Goal: Task Accomplishment & Management: Use online tool/utility

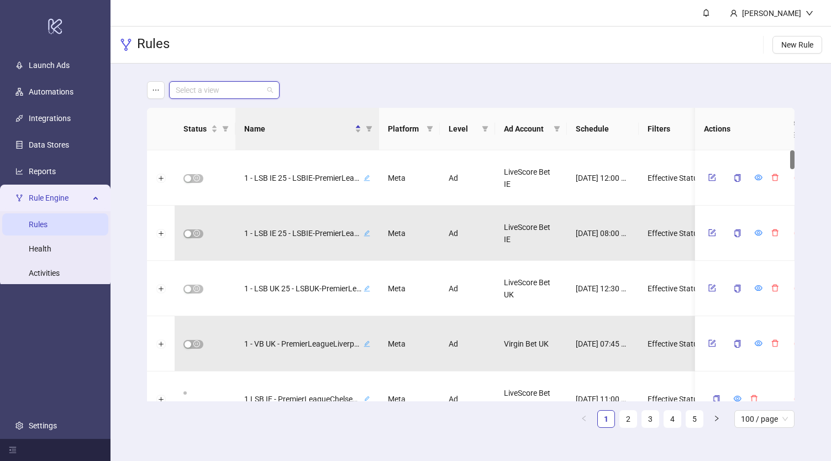
click at [229, 95] on input "search" at bounding box center [219, 90] width 87 height 17
click at [246, 146] on div "Virgin Bet UK" at bounding box center [224, 147] width 93 height 12
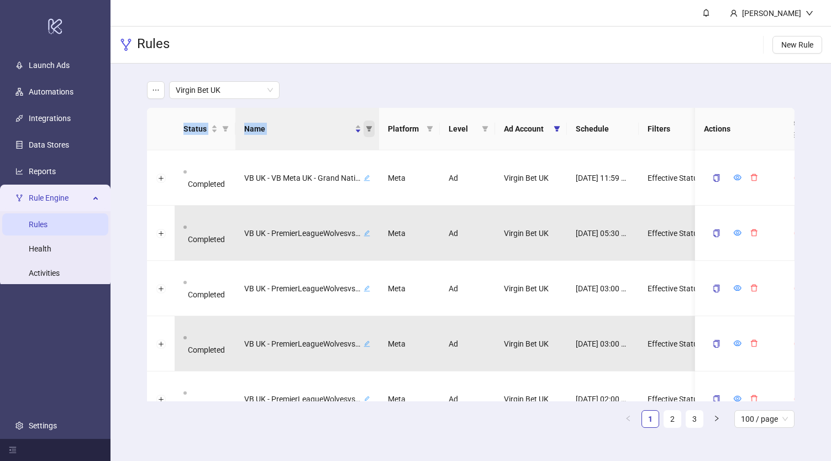
drag, startPoint x: 335, startPoint y: 82, endPoint x: 368, endPoint y: 128, distance: 55.8
click at [368, 128] on main "Virgin Bet UK Status Name Platform Level Ad Account Schedule Filters Is Evaluat…" at bounding box center [470, 259] width 665 height 391
click at [387, 81] on div "Virgin Bet UK" at bounding box center [470, 90] width 647 height 18
click at [370, 125] on icon "filter" at bounding box center [369, 128] width 7 height 7
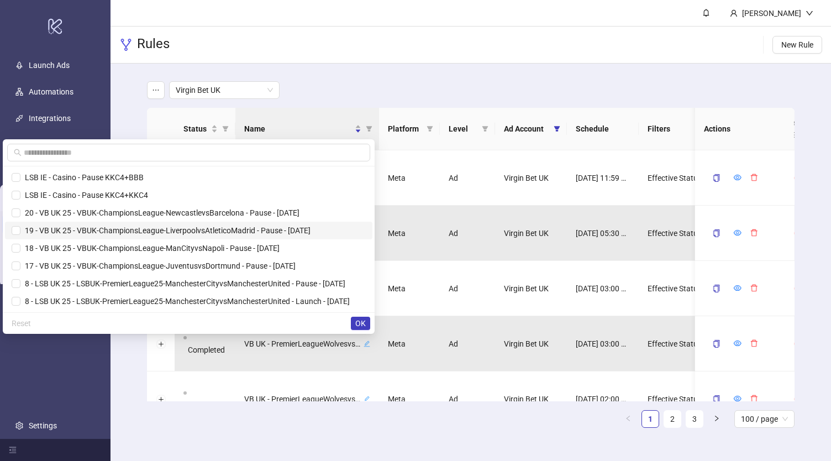
scroll to position [230, 0]
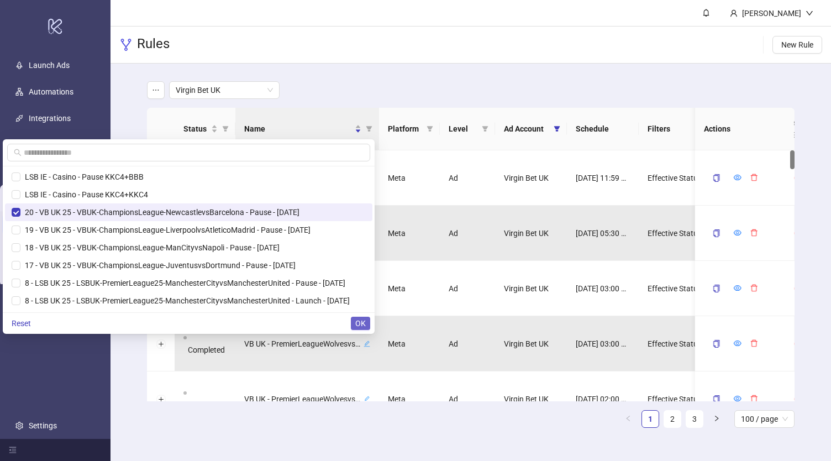
click at [364, 324] on span "OK" at bounding box center [360, 323] width 10 height 9
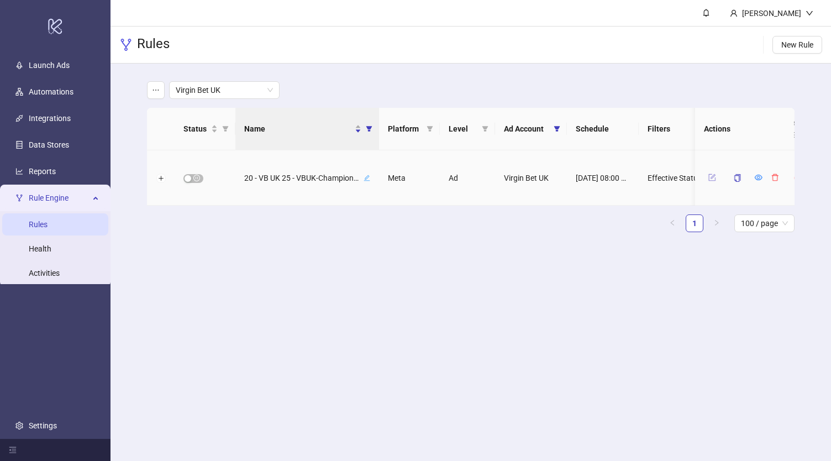
click at [710, 175] on icon "form" at bounding box center [712, 177] width 8 height 8
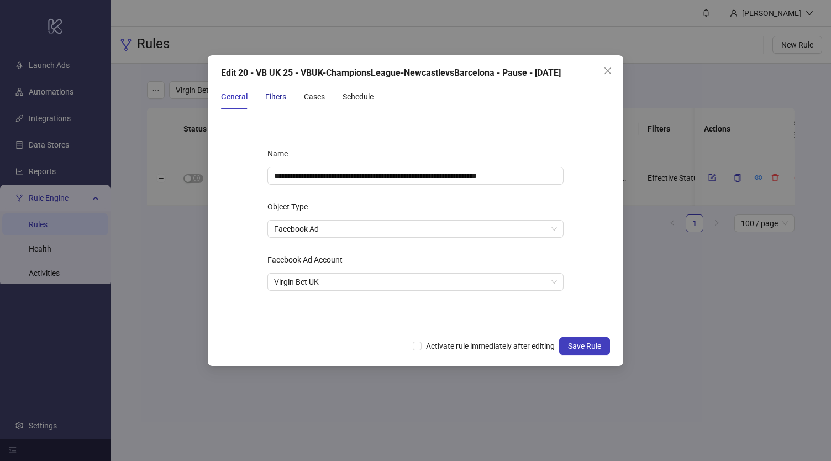
click at [276, 93] on div "Filters" at bounding box center [275, 97] width 21 height 12
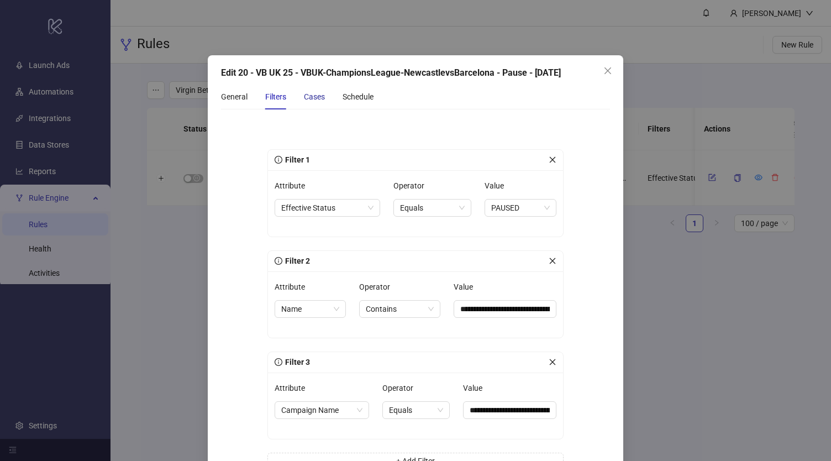
click at [309, 98] on div "Cases" at bounding box center [314, 97] width 21 height 12
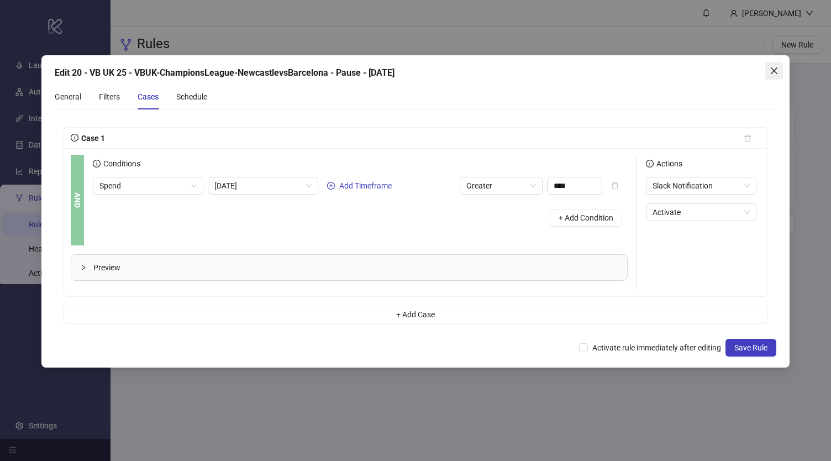
click at [775, 69] on icon "close" at bounding box center [774, 70] width 9 height 9
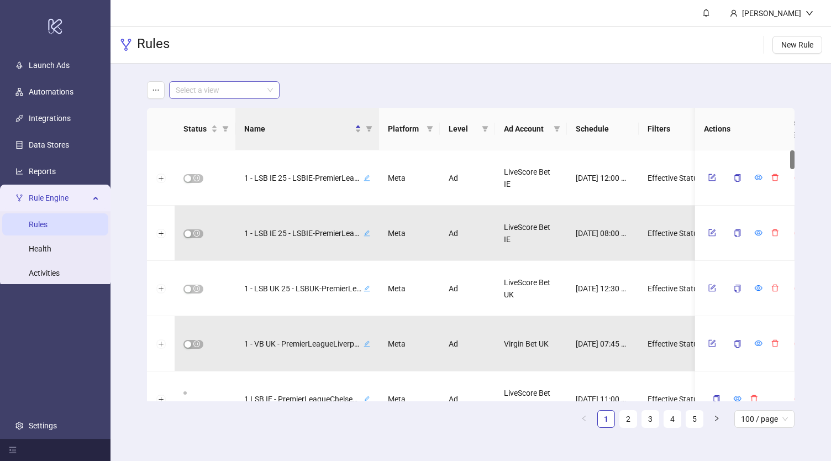
click at [241, 87] on input "search" at bounding box center [219, 90] width 87 height 17
click at [236, 127] on div "LiveScore Bet UK" at bounding box center [224, 130] width 93 height 12
click at [236, 85] on span "LiveScore Bet UK" at bounding box center [224, 90] width 97 height 17
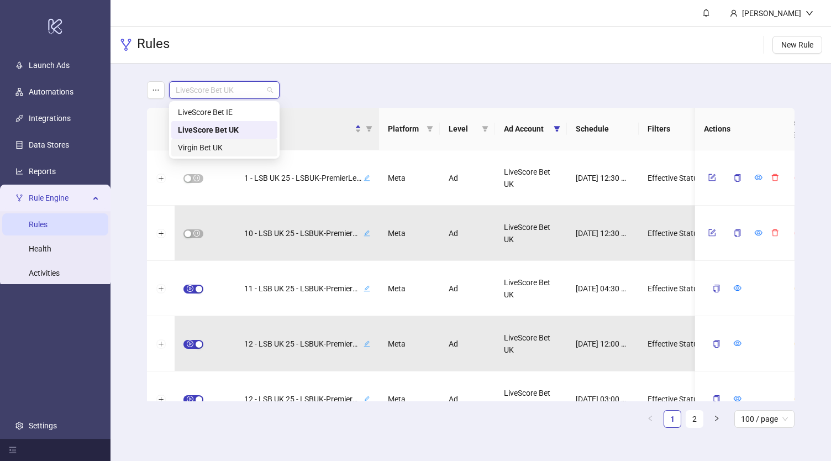
click at [240, 145] on div "Virgin Bet UK" at bounding box center [224, 147] width 93 height 12
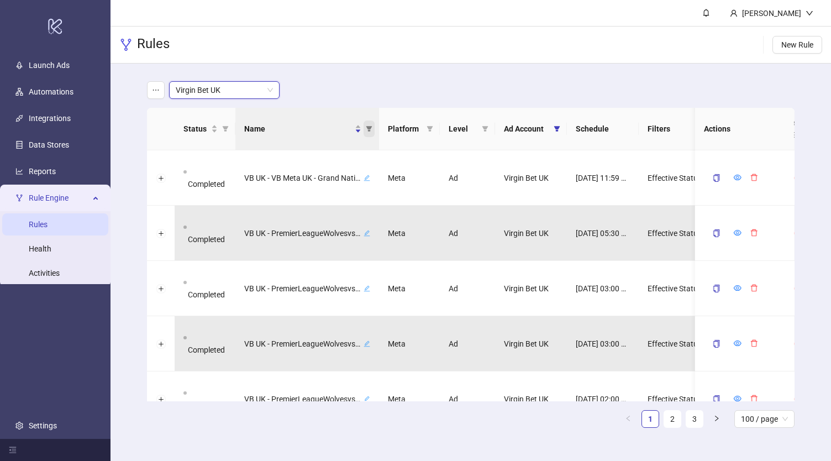
click at [370, 128] on icon "filter" at bounding box center [369, 129] width 6 height 6
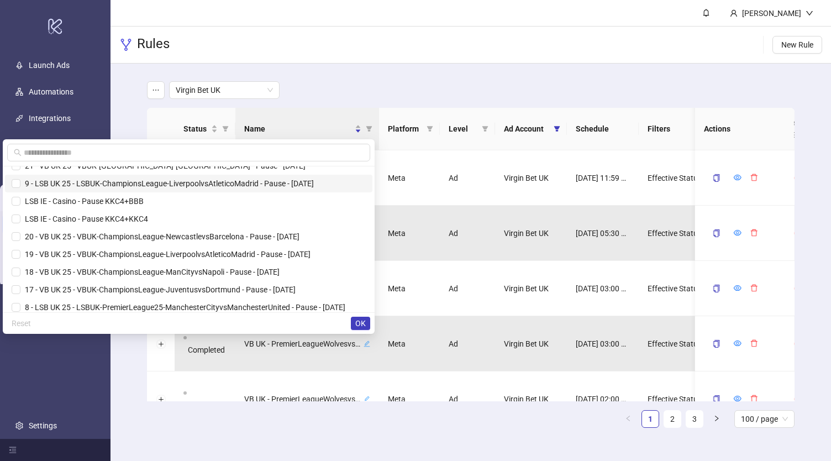
scroll to position [207, 0]
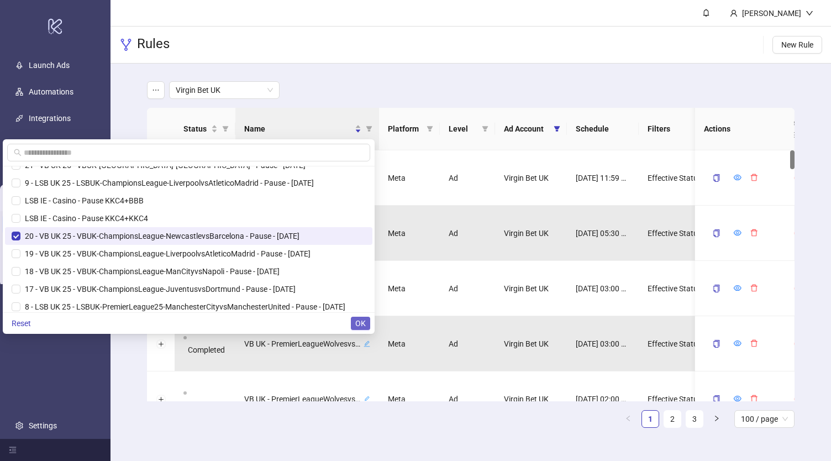
click at [356, 319] on span "OK" at bounding box center [360, 323] width 10 height 9
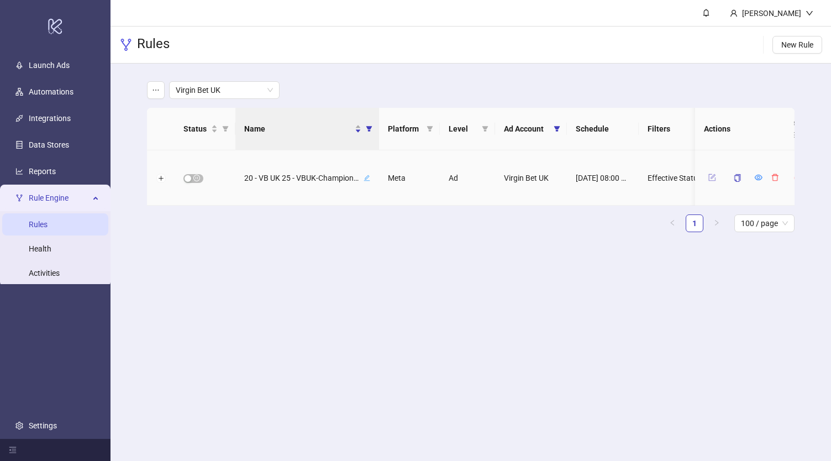
click at [713, 178] on icon "form" at bounding box center [712, 177] width 8 height 8
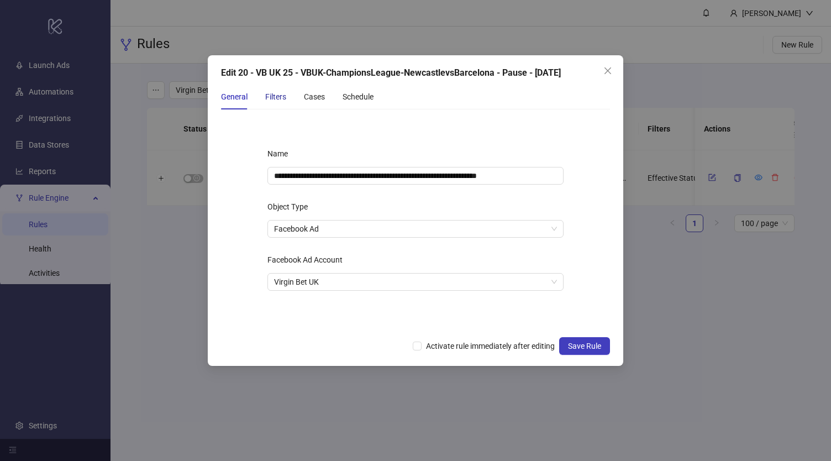
click at [268, 93] on div "Filters" at bounding box center [275, 97] width 21 height 12
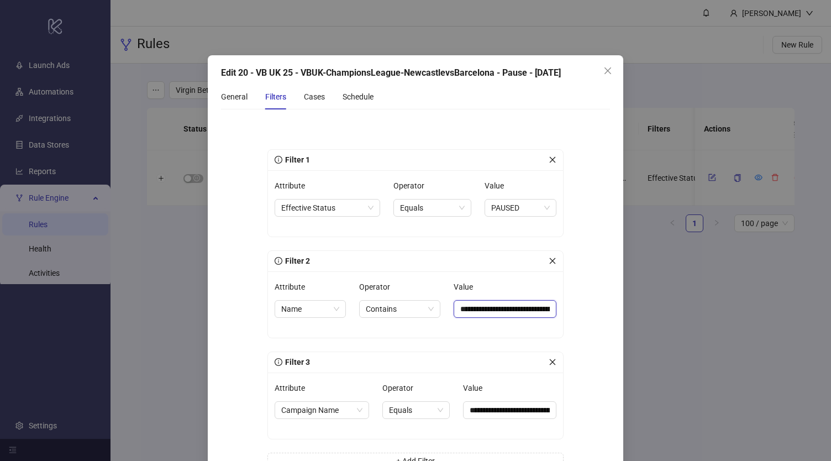
click at [500, 309] on input "**********" at bounding box center [505, 309] width 103 height 18
click at [509, 212] on span "PAUSED" at bounding box center [520, 207] width 59 height 17
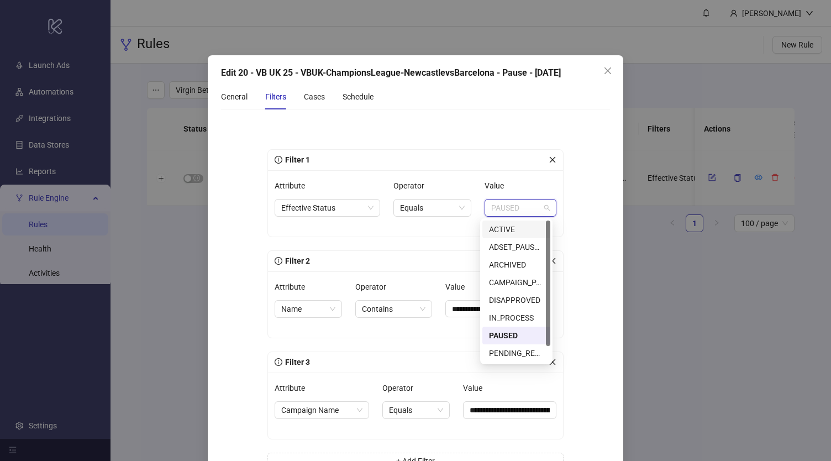
click at [513, 233] on div "ACTIVE" at bounding box center [516, 229] width 55 height 12
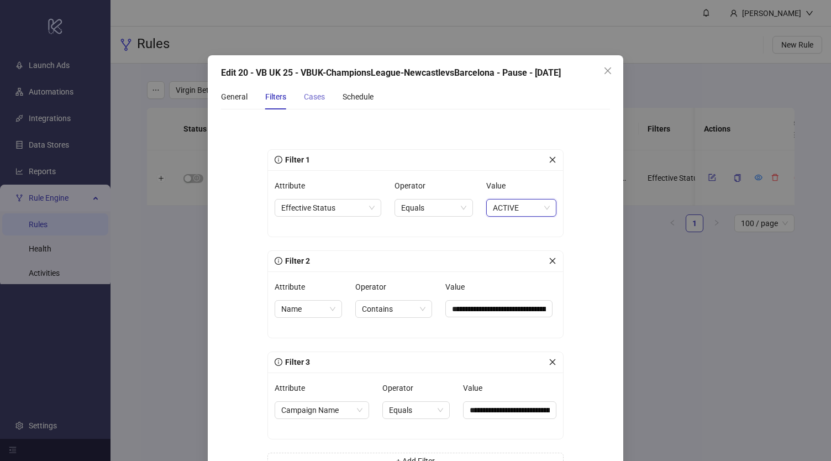
click at [308, 103] on div "Cases" at bounding box center [314, 96] width 21 height 25
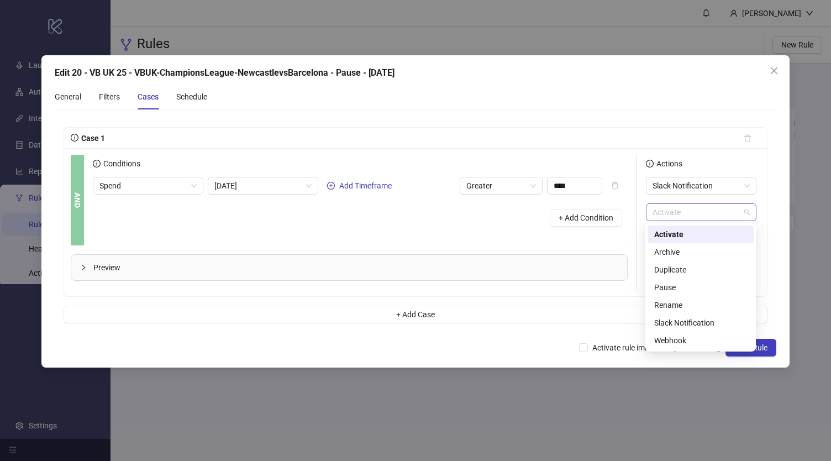
click at [670, 213] on span "Activate" at bounding box center [700, 212] width 97 height 17
click at [671, 291] on div "Pause" at bounding box center [700, 287] width 93 height 12
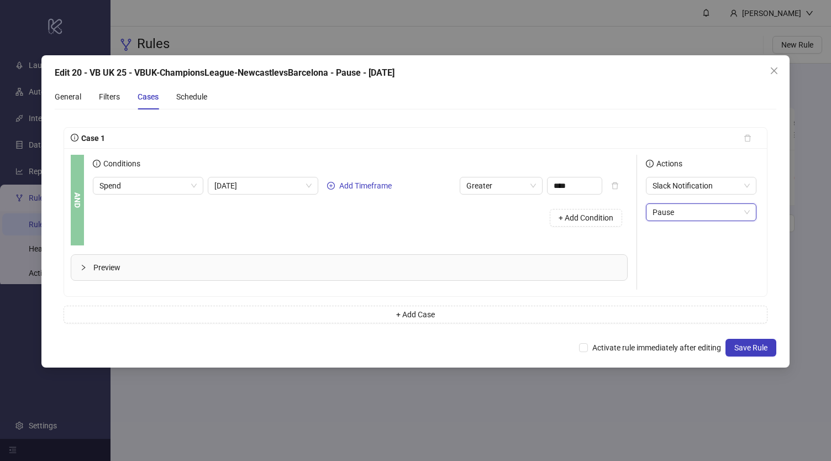
click at [651, 104] on div "General Filters Cases Schedule" at bounding box center [416, 96] width 722 height 25
drag, startPoint x: 756, startPoint y: 345, endPoint x: 760, endPoint y: 352, distance: 7.4
click at [760, 352] on span "Save Rule" at bounding box center [750, 347] width 33 height 9
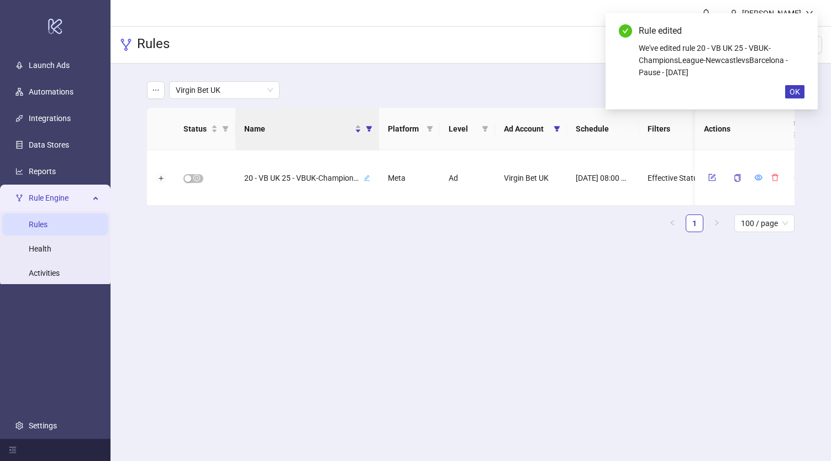
click at [283, 67] on main "Virgin Bet UK Status Name Platform Level Ad Account Schedule Filters Is Evaluat…" at bounding box center [470, 161] width 665 height 195
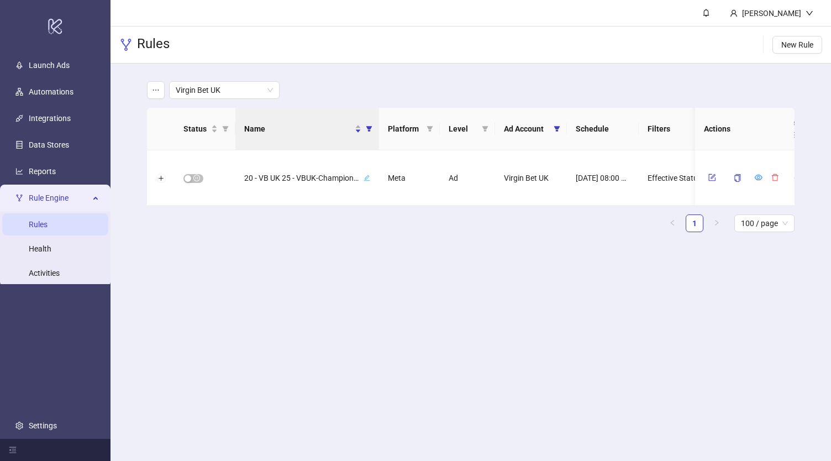
click at [307, 12] on header "[PERSON_NAME]" at bounding box center [470, 13] width 720 height 27
